Goal: Task Accomplishment & Management: Manage account settings

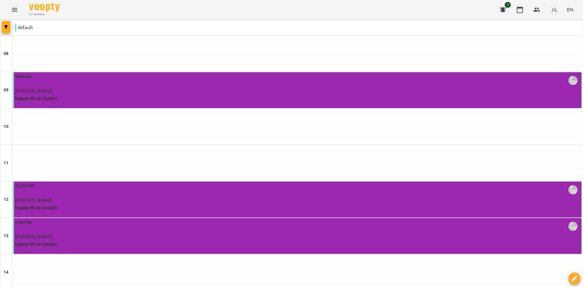
scroll to position [91, 0]
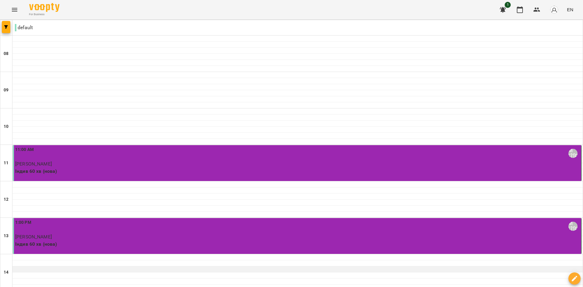
scroll to position [243, 0]
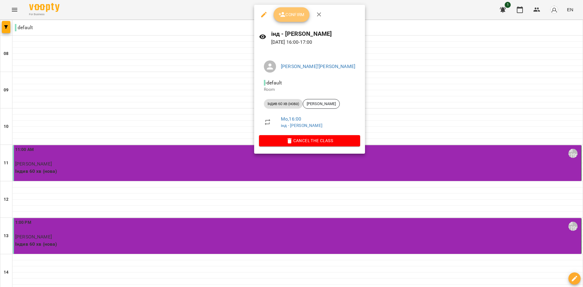
click at [292, 15] on span "Confirm" at bounding box center [291, 14] width 26 height 7
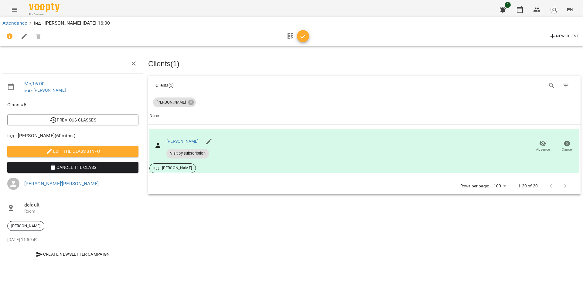
click at [90, 170] on span "Cancel the class" at bounding box center [72, 167] width 121 height 7
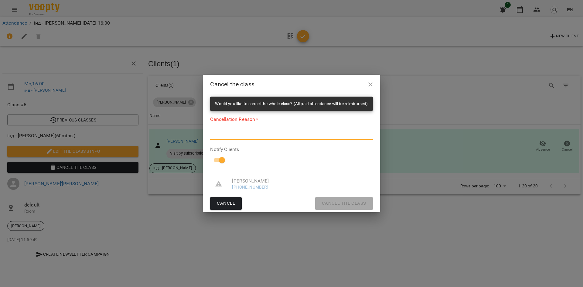
click at [253, 135] on textarea at bounding box center [291, 135] width 162 height 6
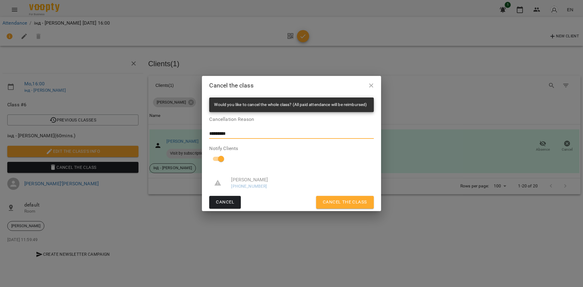
type textarea "*********"
click at [340, 200] on span "Cancel the class" at bounding box center [345, 202] width 44 height 8
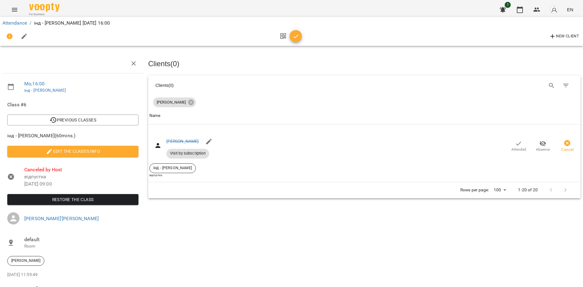
click at [11, 18] on div "Attendance / інд - [PERSON_NAME][DATE] 16:00" at bounding box center [291, 23] width 581 height 10
click at [19, 23] on link "Attendance" at bounding box center [14, 23] width 25 height 6
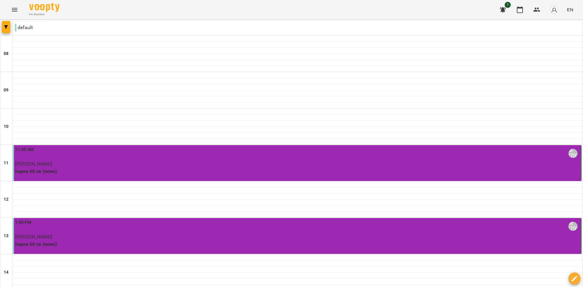
type input "**********"
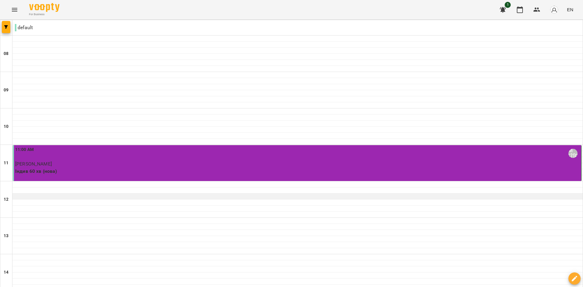
scroll to position [243, 0]
